Goal: Check status: Check status

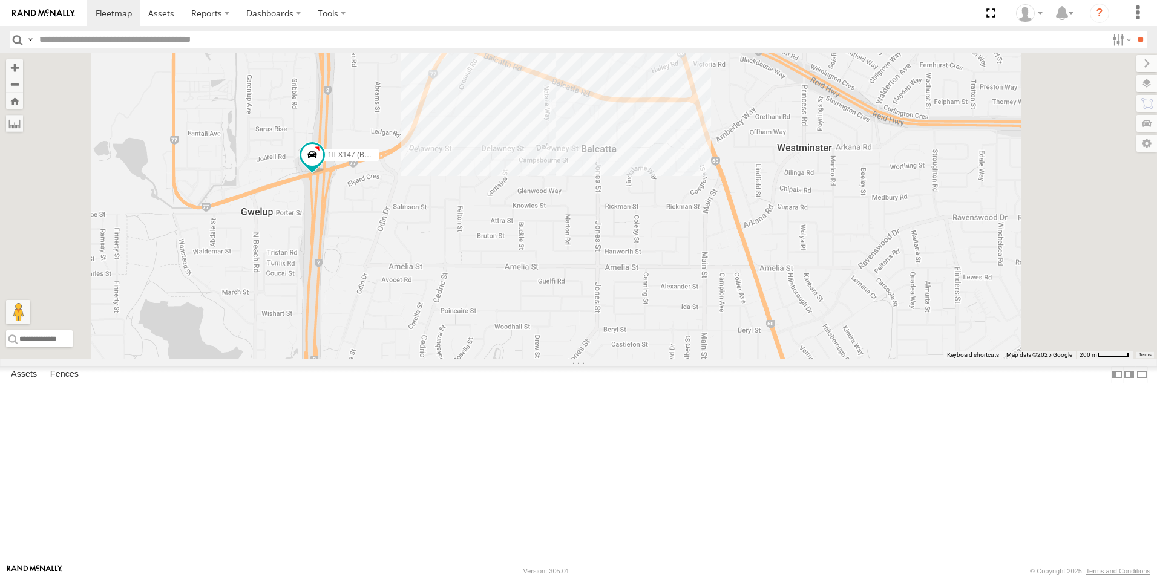
drag, startPoint x: 725, startPoint y: 128, endPoint x: 722, endPoint y: 166, distance: 37.6
click at [722, 166] on div "1IFS 359 1HMI 721 1GAE 830 1HFI 661 1ILX 148 1DCV 520 1ILX147 (BAS 999) 2 1GJD …" at bounding box center [578, 206] width 1157 height 306
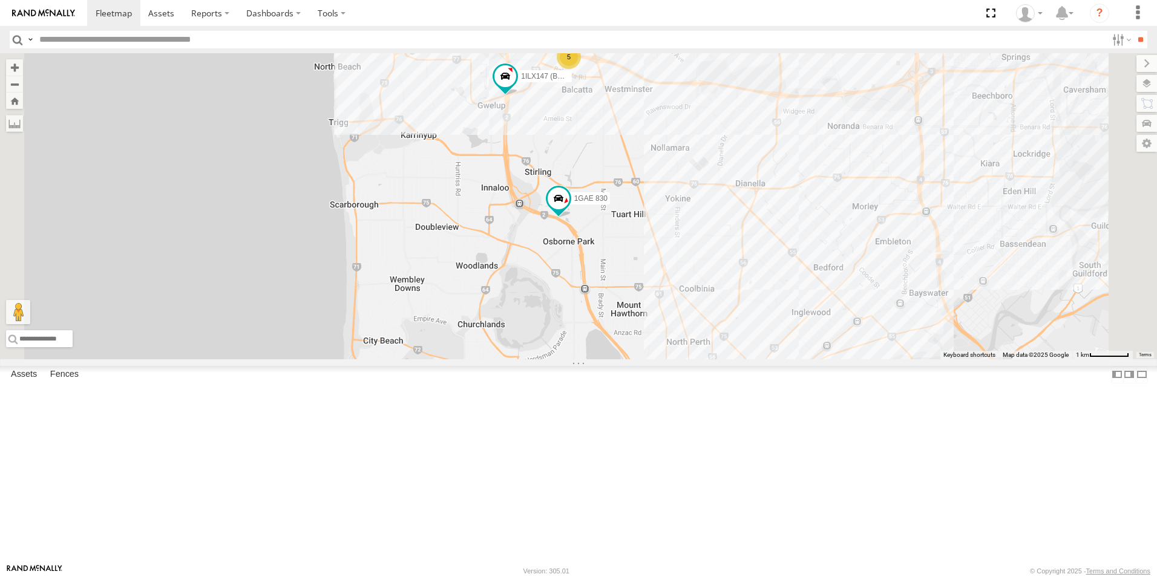
drag, startPoint x: 649, startPoint y: 460, endPoint x: 672, endPoint y: 208, distance: 254.0
click at [672, 209] on div "1IFS 359 1HMI 721 1GAE 830 1HFI 661 1ILX 148 1DCV 520 1ILX147 (BAS 999) 5" at bounding box center [578, 206] width 1157 height 306
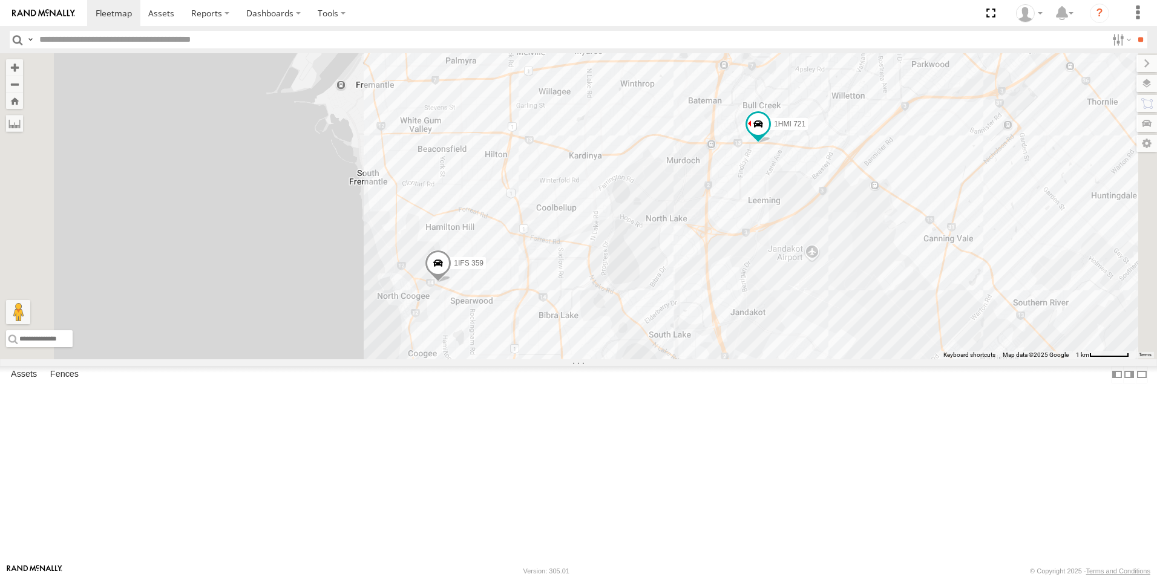
drag, startPoint x: 682, startPoint y: 370, endPoint x: 663, endPoint y: 163, distance: 207.8
click at [664, 169] on div "1IFS 359 1HMI 721 1GAE 830 1HFI 661 1ILX 148 1DCV 520 1ILX147 (BAS 999) 5" at bounding box center [578, 206] width 1157 height 306
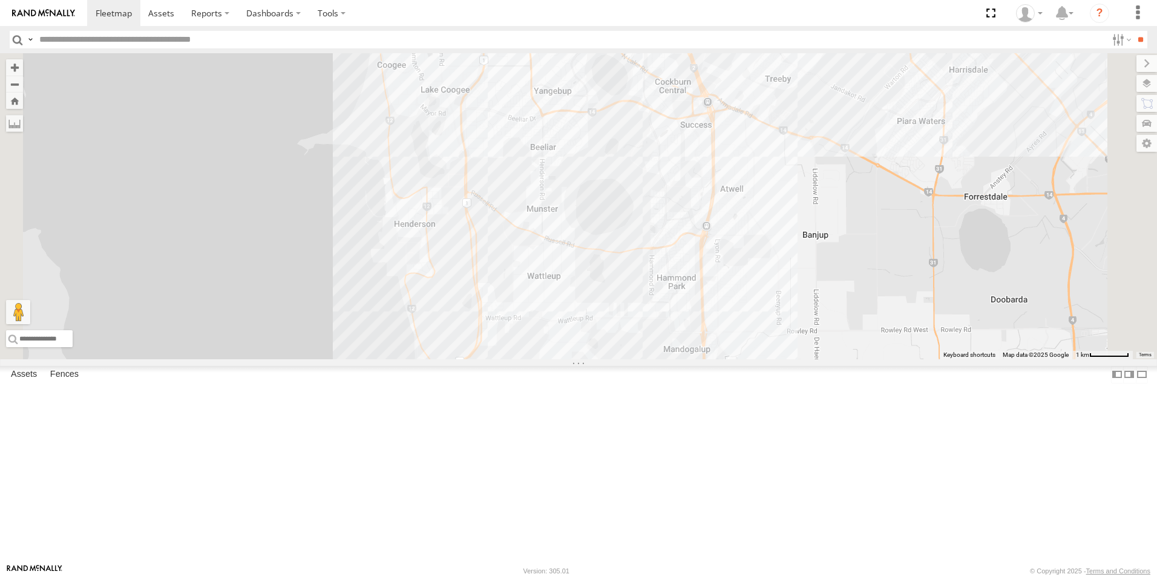
drag, startPoint x: 598, startPoint y: 170, endPoint x: 632, endPoint y: 253, distance: 90.1
click at [584, 359] on div "1IFS 359 1HMI 721 1GAE 830 1HFI 661 1ILX 148 1DCV 520 1ILX147 (BAS 999) 5" at bounding box center [578, 206] width 1157 height 306
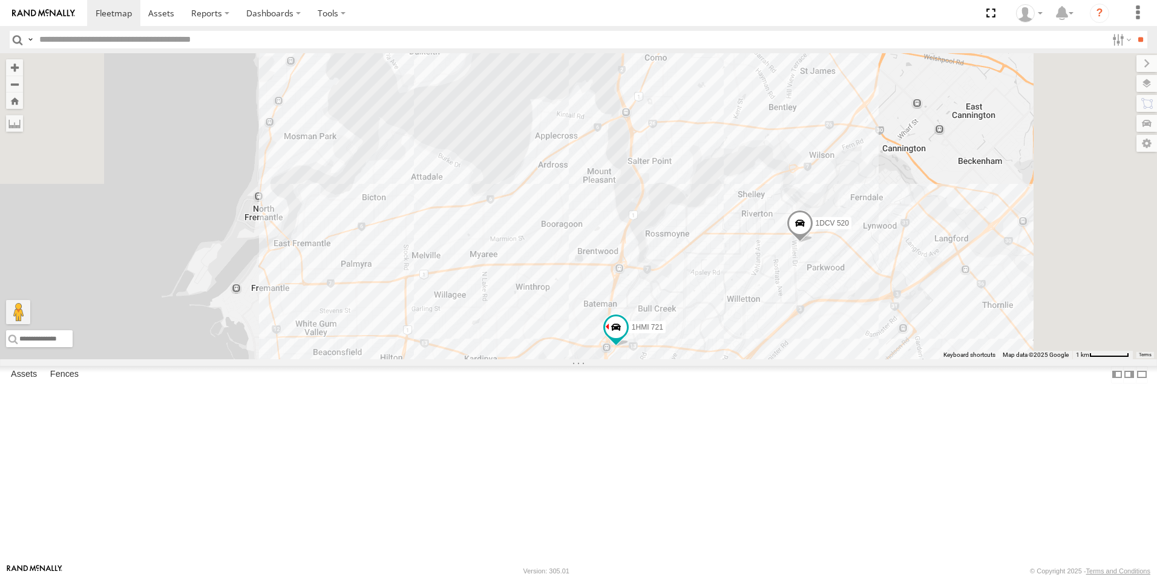
drag, startPoint x: 672, startPoint y: 172, endPoint x: 560, endPoint y: 536, distance: 380.4
click at [560, 359] on div "1IFS 359 1HMI 721 1GAE 830 1HFI 661 1ILX 148 1DCV 520 1ILX147 (BAS 999) 5" at bounding box center [578, 206] width 1157 height 306
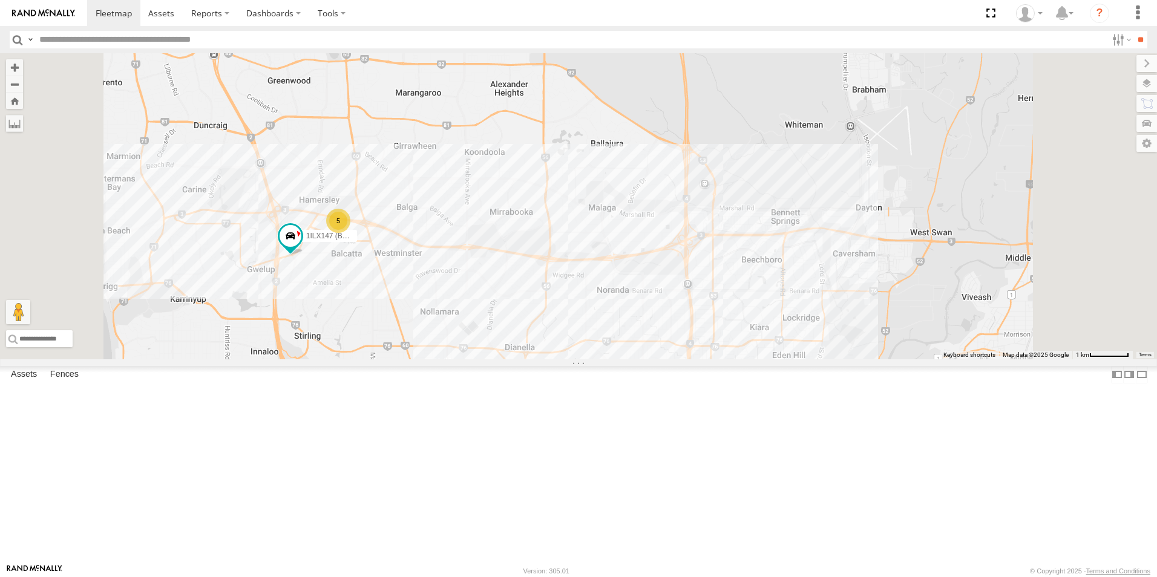
drag, startPoint x: 485, startPoint y: 139, endPoint x: 509, endPoint y: 410, distance: 272.7
click at [509, 359] on div "1IFS 359 1HMI 721 1GAE 830 1HFI 661 1ILX 148 1DCV 520 1ILX147 (BAS 999) 5" at bounding box center [578, 206] width 1157 height 306
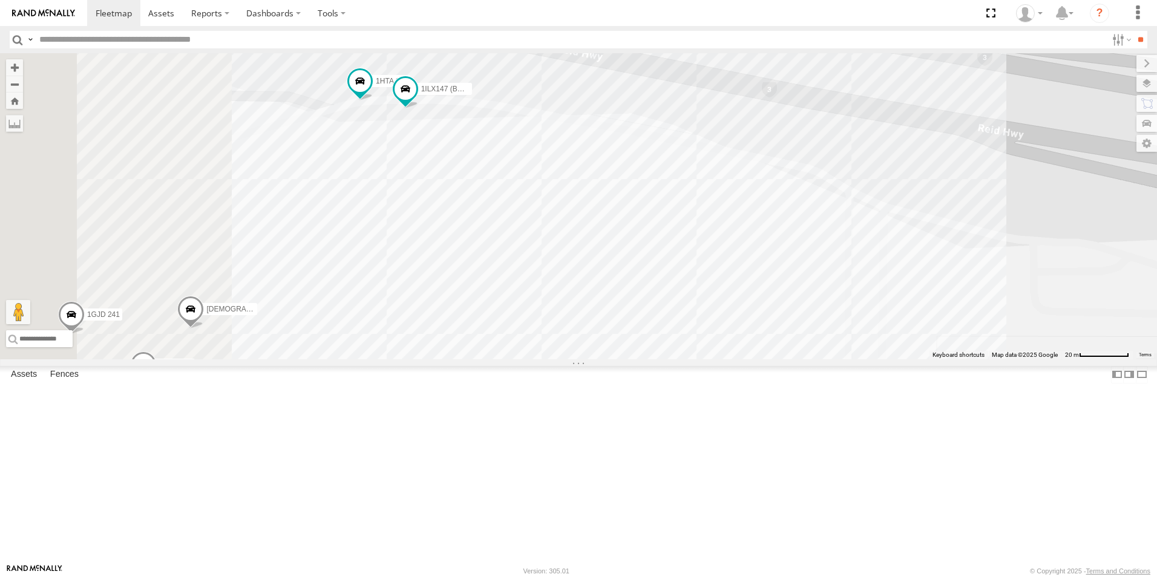
drag, startPoint x: 477, startPoint y: 241, endPoint x: 578, endPoint y: 355, distance: 152.1
click at [578, 355] on div "1IHM 955 1DBK 201 1HFU 374 1ILX147 (BAS 999) 1GJD 241 1HTA 180" at bounding box center [578, 206] width 1157 height 306
